Goal: Navigation & Orientation: Find specific page/section

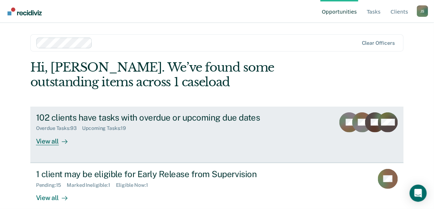
click at [49, 140] on div "View all" at bounding box center [56, 138] width 40 height 14
